Goal: Navigation & Orientation: Go to known website

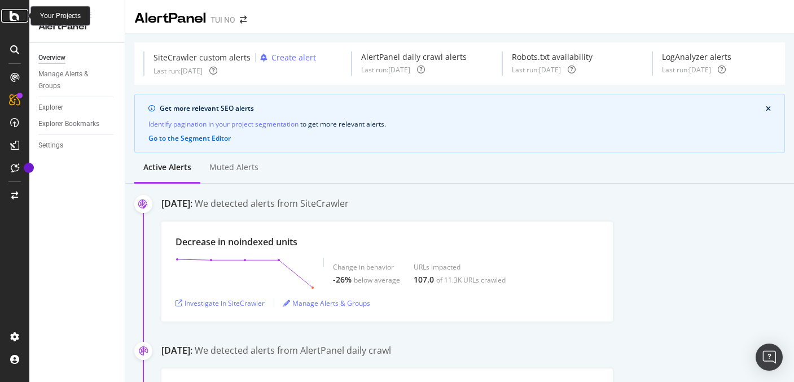
click at [14, 14] on icon at bounding box center [15, 16] width 10 height 14
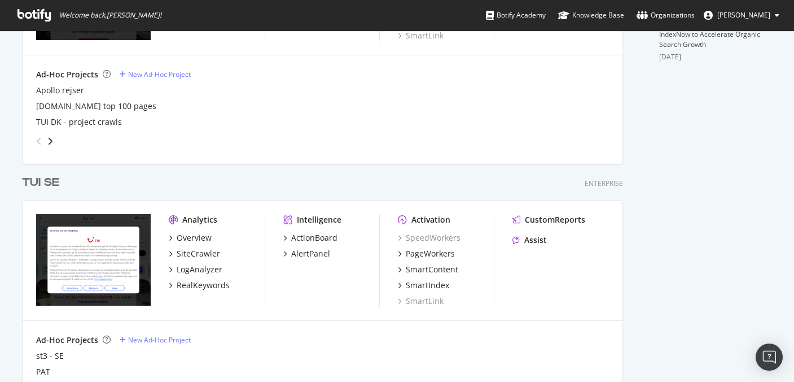
scroll to position [469, 0]
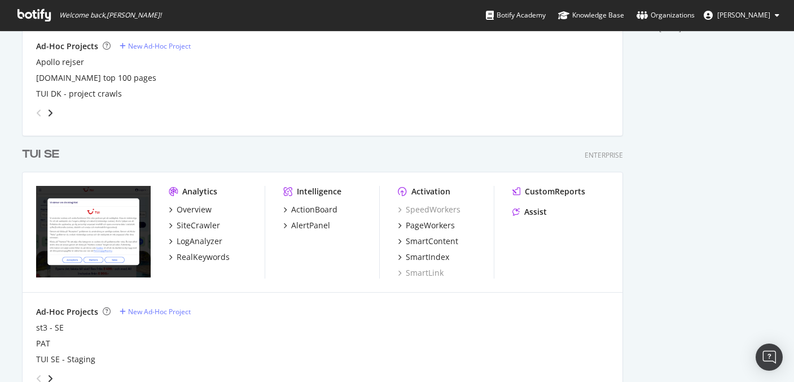
click at [46, 155] on div "TUI SE" at bounding box center [40, 154] width 37 height 16
